Goal: Information Seeking & Learning: Learn about a topic

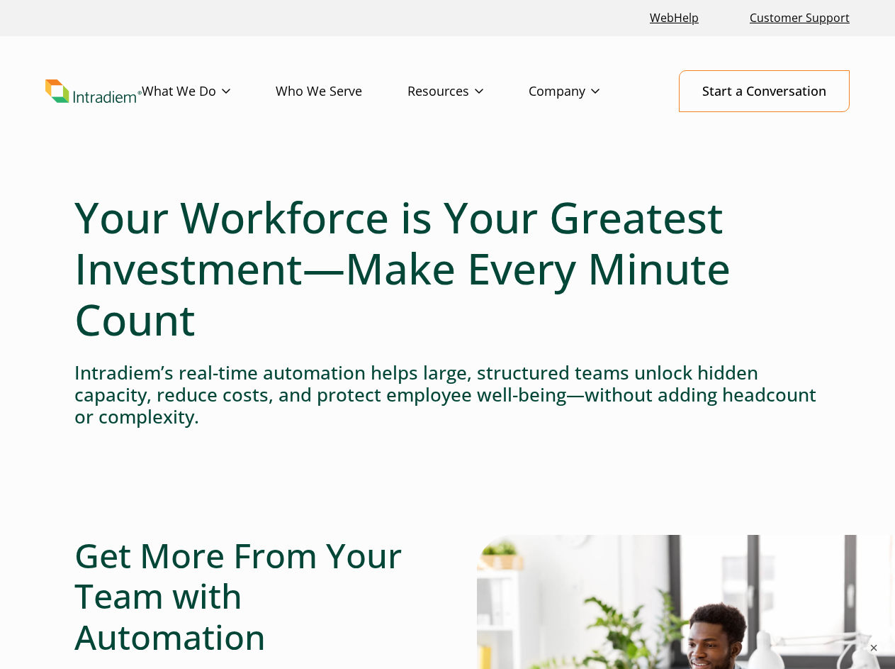
click at [447, 334] on h1 "Your Workforce is Your Greatest Investment—Make Every Minute Count" at bounding box center [447, 267] width 746 height 153
click at [874, 647] on button "×" at bounding box center [874, 647] width 14 height 14
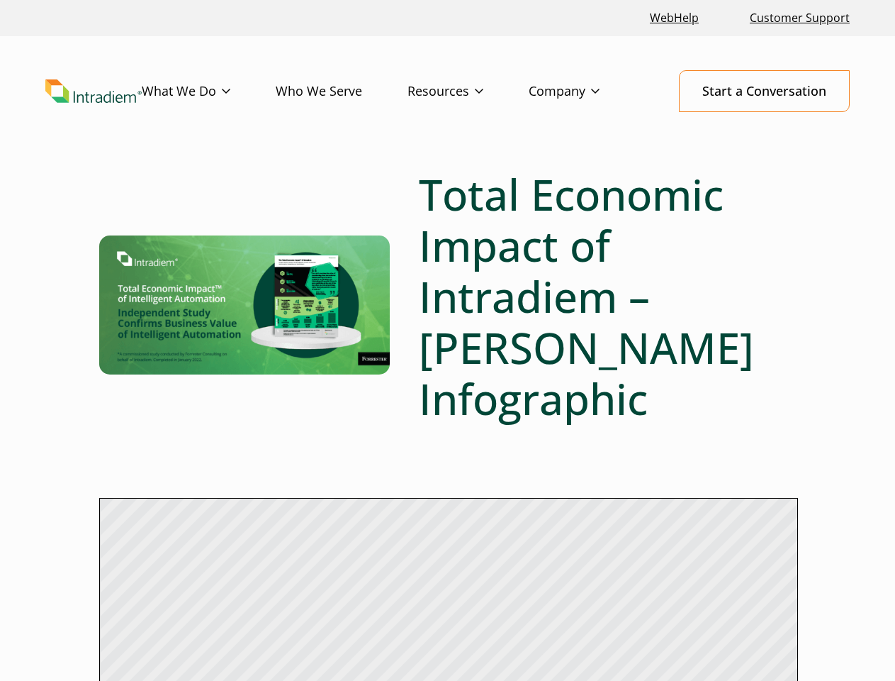
click at [447, 340] on h1 "Total Economic Impact of Intradiem – [PERSON_NAME] Infographic" at bounding box center [608, 296] width 378 height 255
